Goal: Transaction & Acquisition: Purchase product/service

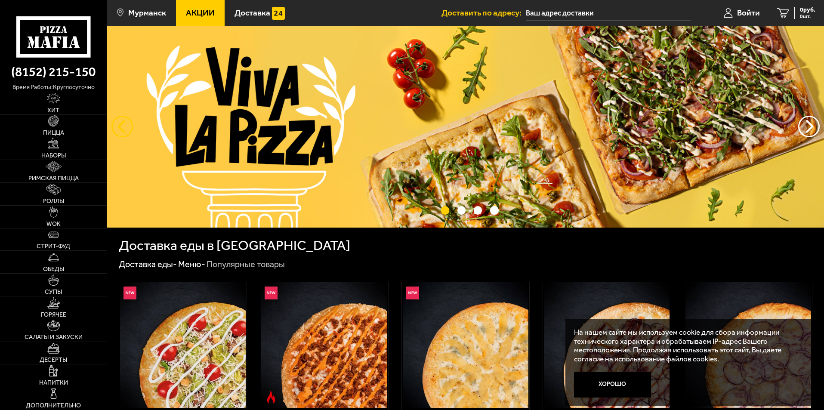
click at [117, 127] on button "следующий" at bounding box center [123, 127] width 22 height 22
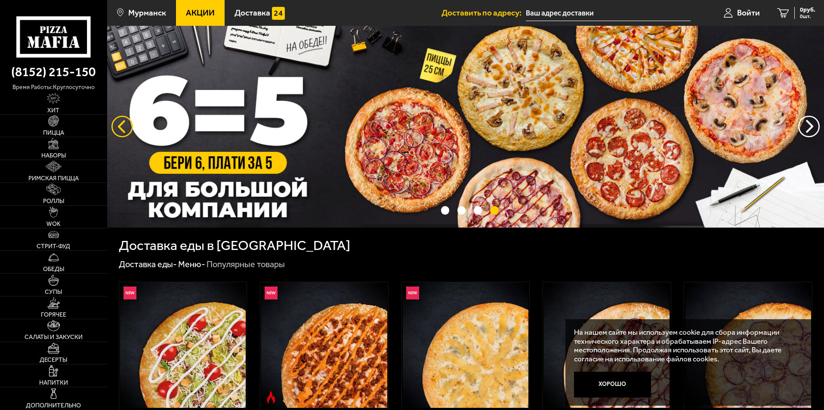
click at [117, 127] on button "следующий" at bounding box center [123, 127] width 22 height 22
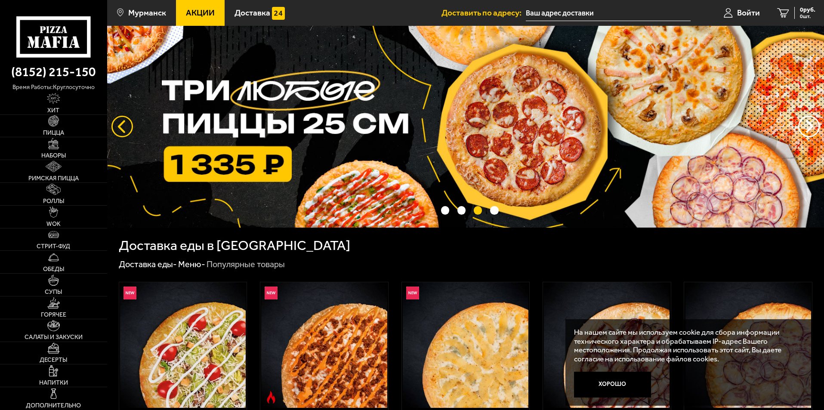
click at [117, 127] on button "следующий" at bounding box center [123, 127] width 22 height 22
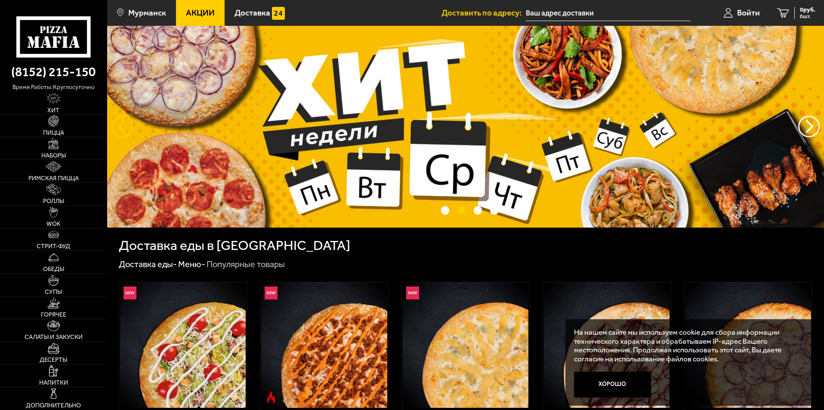
click at [117, 127] on button "следующий" at bounding box center [123, 127] width 22 height 22
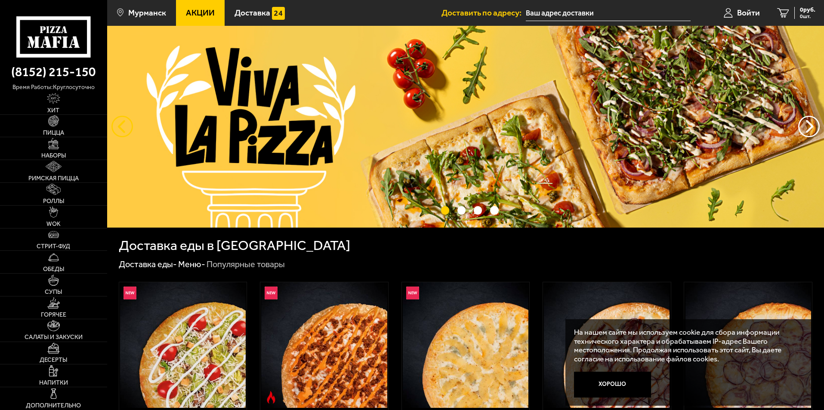
click at [117, 127] on button "следующий" at bounding box center [123, 127] width 22 height 22
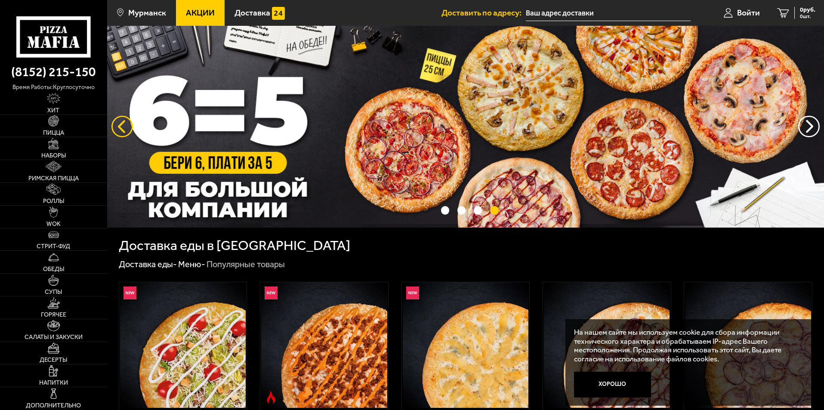
click at [117, 127] on button "следующий" at bounding box center [123, 127] width 22 height 22
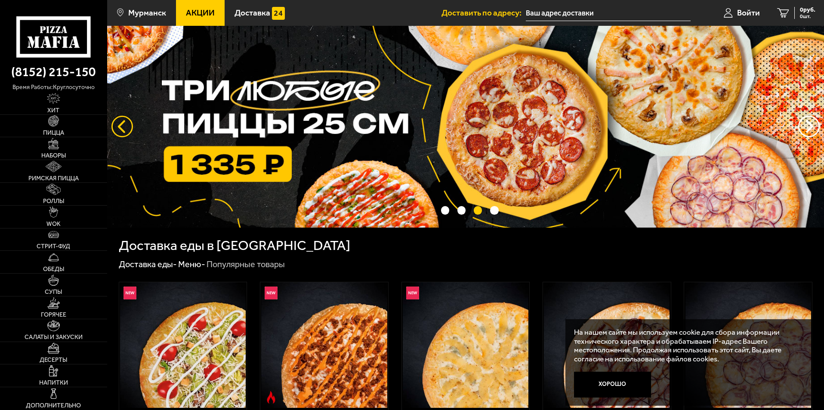
click at [117, 127] on button "следующий" at bounding box center [123, 127] width 22 height 22
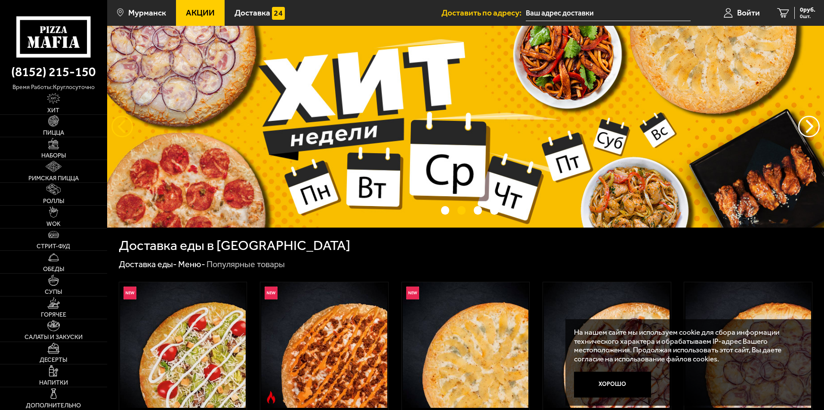
click at [117, 127] on button "следующий" at bounding box center [123, 127] width 22 height 22
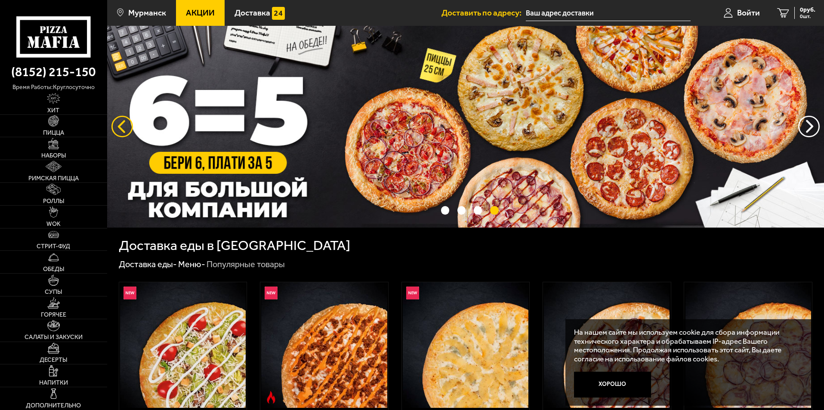
click at [130, 127] on button "следующий" at bounding box center [123, 127] width 22 height 22
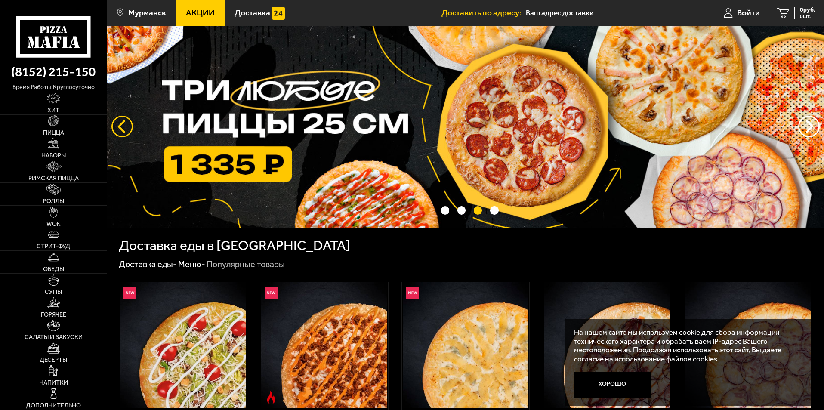
click at [123, 126] on button "следующий" at bounding box center [123, 127] width 22 height 22
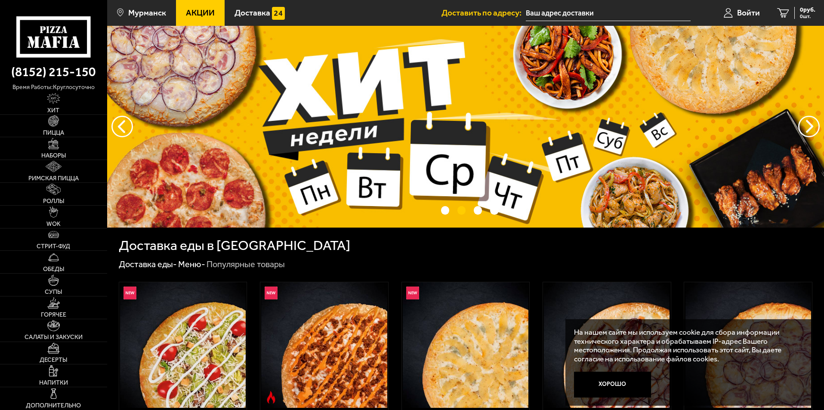
click at [418, 129] on img at bounding box center [465, 127] width 717 height 202
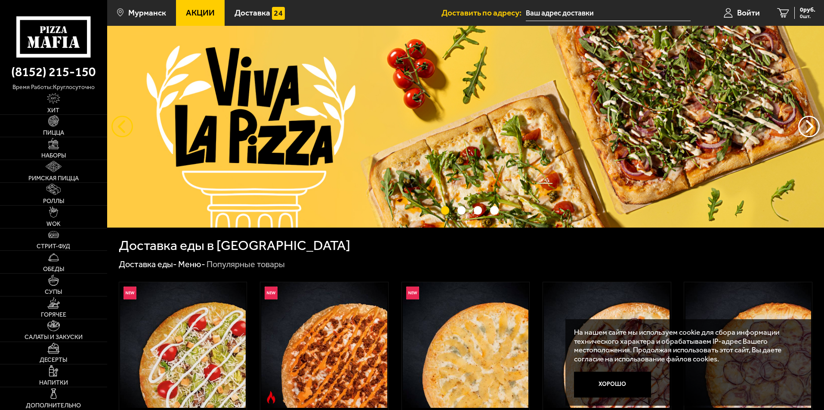
click at [122, 121] on button "следующий" at bounding box center [123, 127] width 22 height 22
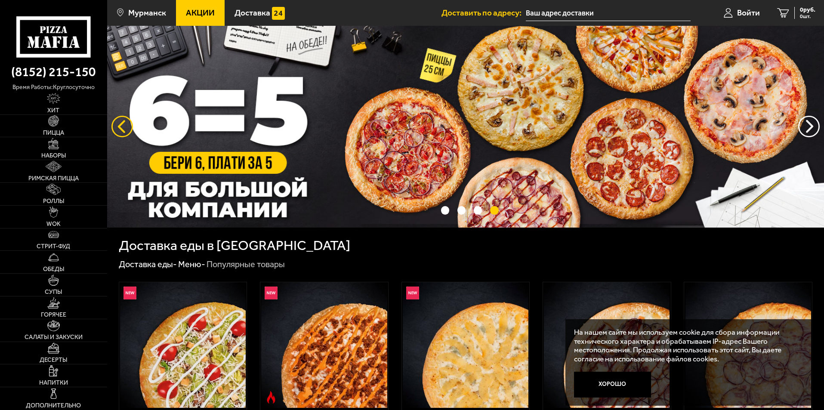
click at [122, 121] on button "следующий" at bounding box center [123, 127] width 22 height 22
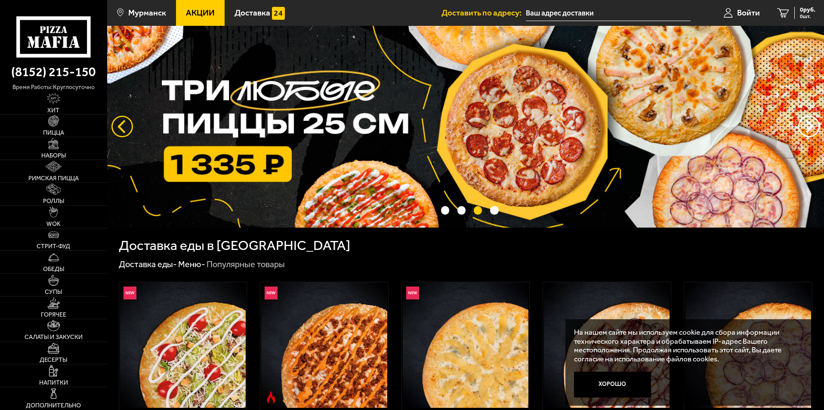
click at [122, 121] on button "следующий" at bounding box center [123, 127] width 22 height 22
click at [50, 149] on img at bounding box center [53, 143] width 11 height 11
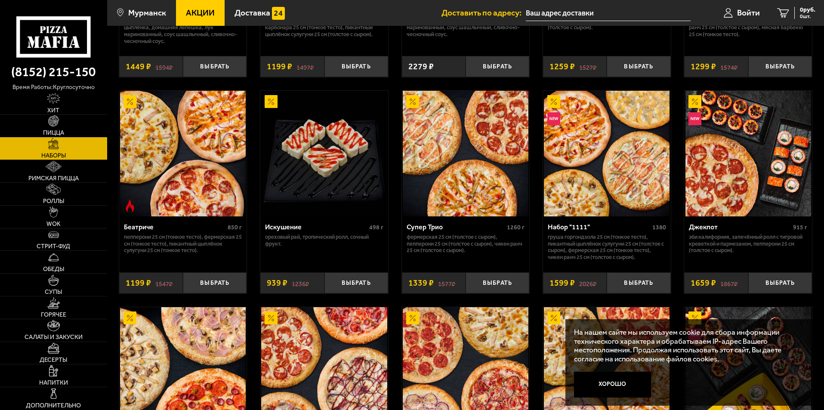
scroll to position [646, 0]
